Goal: Task Accomplishment & Management: Manage account settings

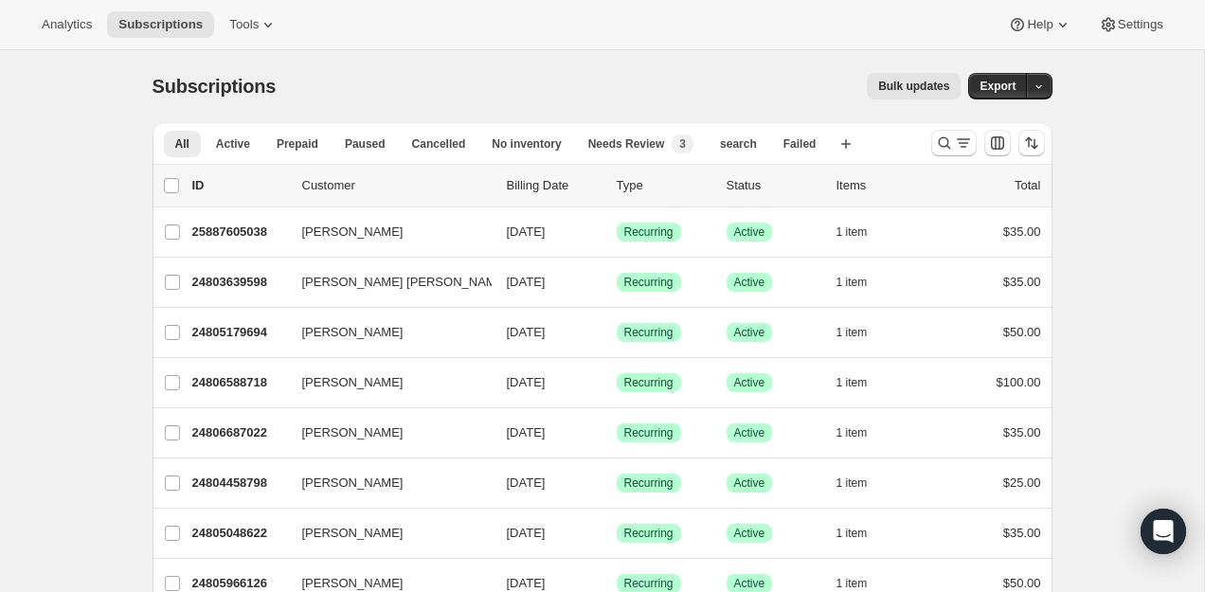
click at [233, 40] on div "Analytics Subscriptions Tools Help Settings" at bounding box center [602, 25] width 1205 height 50
click at [245, 30] on span "Tools" at bounding box center [243, 24] width 29 height 15
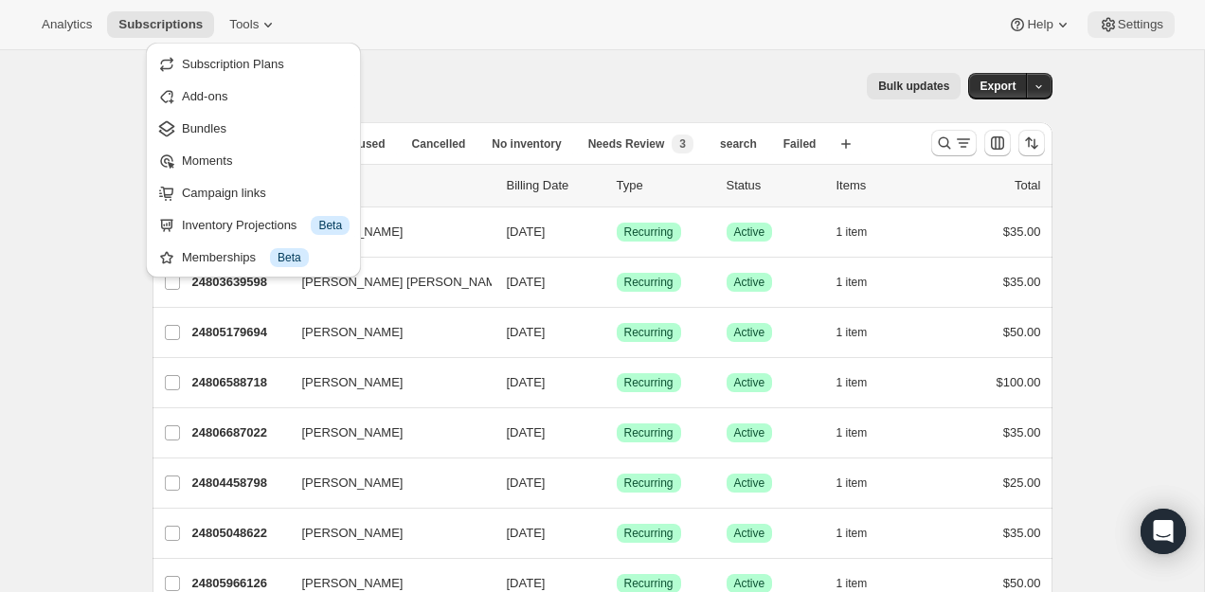
click at [1141, 27] on span "Settings" at bounding box center [1140, 24] width 45 height 15
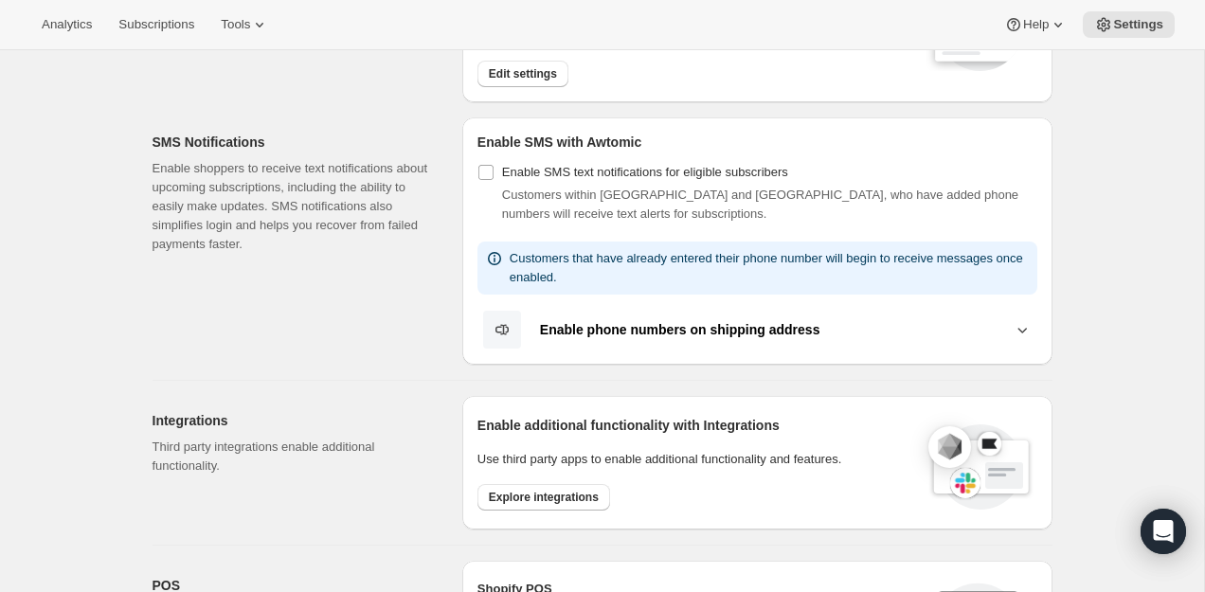
scroll to position [143, 0]
